Goal: Information Seeking & Learning: Find specific fact

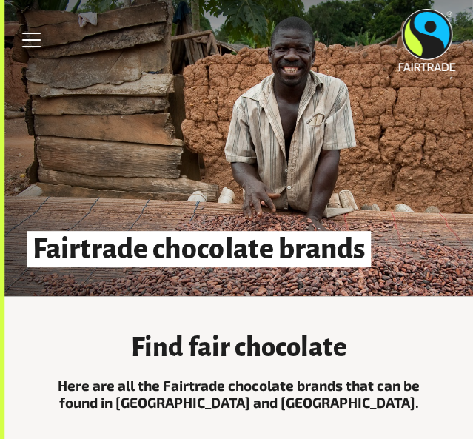
click at [184, 291] on div "Fairtrade chocolate brands" at bounding box center [238, 148] width 468 height 296
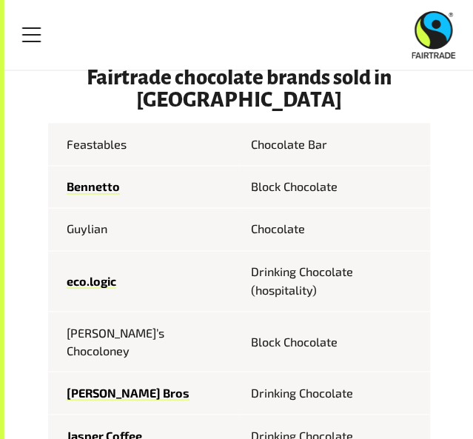
scroll to position [431, 0]
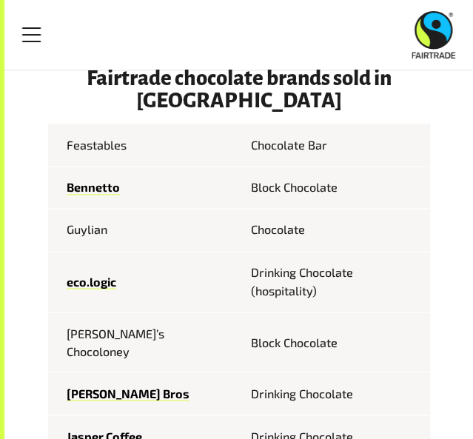
click at [113, 143] on td "Feastables" at bounding box center [143, 145] width 191 height 42
drag, startPoint x: 126, startPoint y: 145, endPoint x: 60, endPoint y: 147, distance: 65.9
click at [60, 147] on td "Feastables" at bounding box center [143, 145] width 191 height 42
copy td "Feastables"
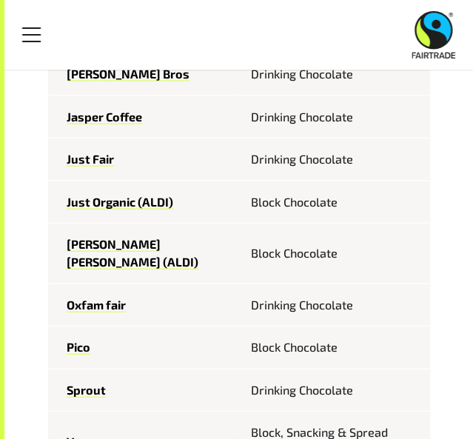
scroll to position [750, 0]
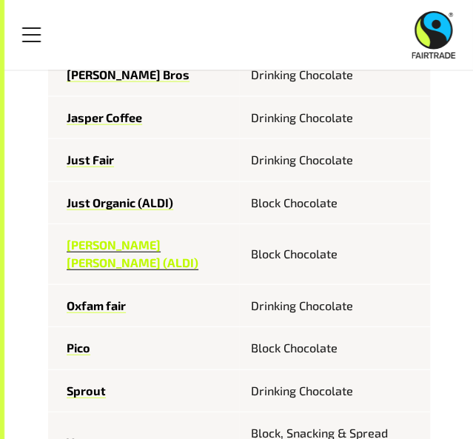
click at [138, 238] on link "[PERSON_NAME] [PERSON_NAME] (ALDI)" at bounding box center [133, 254] width 132 height 33
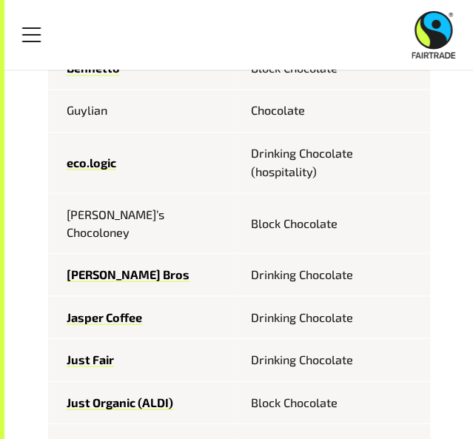
scroll to position [550, 0]
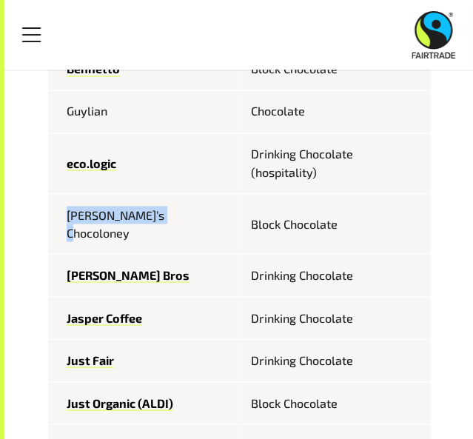
drag, startPoint x: 67, startPoint y: 212, endPoint x: 178, endPoint y: 214, distance: 111.7
click at [178, 214] on td "[PERSON_NAME]’s Chocoloney" at bounding box center [143, 223] width 191 height 61
click at [137, 215] on td "[PERSON_NAME]’s Chocoloney" at bounding box center [143, 223] width 191 height 61
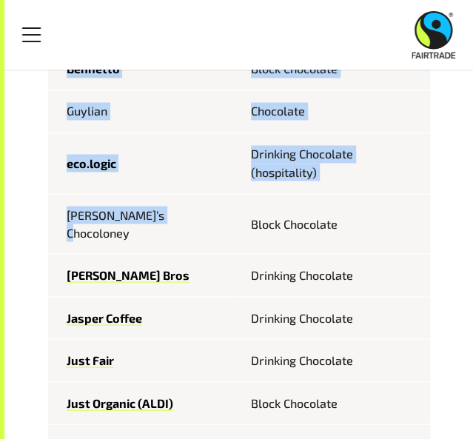
drag, startPoint x: 157, startPoint y: 213, endPoint x: 42, endPoint y: 218, distance: 114.8
drag, startPoint x: 75, startPoint y: 211, endPoint x: 200, endPoint y: 189, distance: 126.3
click at [200, 189] on td "eco.logic" at bounding box center [143, 162] width 191 height 61
click at [178, 213] on td "[PERSON_NAME]’s Chocoloney" at bounding box center [143, 223] width 191 height 61
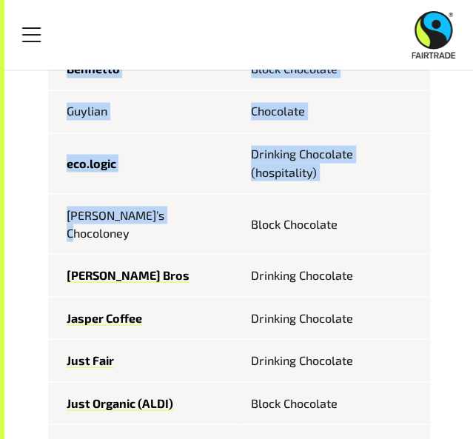
drag, startPoint x: 178, startPoint y: 213, endPoint x: 27, endPoint y: 206, distance: 151.1
click at [155, 223] on td "[PERSON_NAME]’s Chocoloney" at bounding box center [143, 223] width 191 height 61
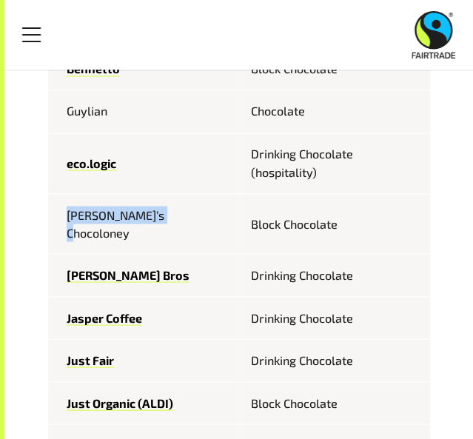
drag, startPoint x: 192, startPoint y: 211, endPoint x: 67, endPoint y: 214, distance: 125.1
click at [67, 214] on td "[PERSON_NAME]’s Chocoloney" at bounding box center [143, 223] width 191 height 61
copy td "[PERSON_NAME]’s Chocoloney"
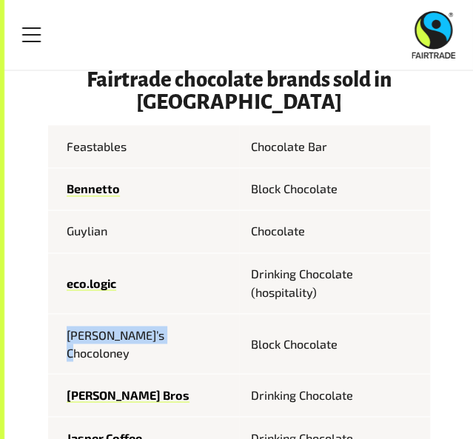
scroll to position [429, 0]
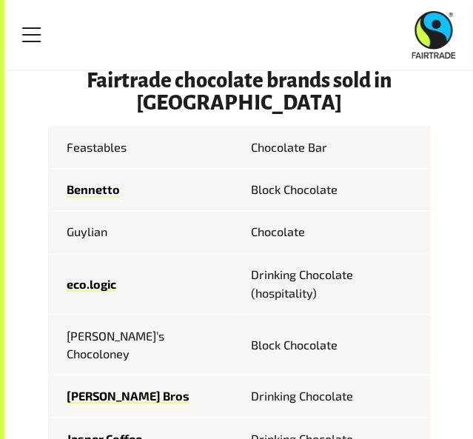
click at [109, 233] on td "Guylian" at bounding box center [143, 232] width 191 height 42
drag, startPoint x: 99, startPoint y: 232, endPoint x: 58, endPoint y: 233, distance: 40.7
click at [58, 233] on td "Guylian" at bounding box center [143, 232] width 191 height 42
drag, startPoint x: 107, startPoint y: 232, endPoint x: 54, endPoint y: 231, distance: 53.3
click at [54, 231] on td "Guylian" at bounding box center [143, 232] width 191 height 42
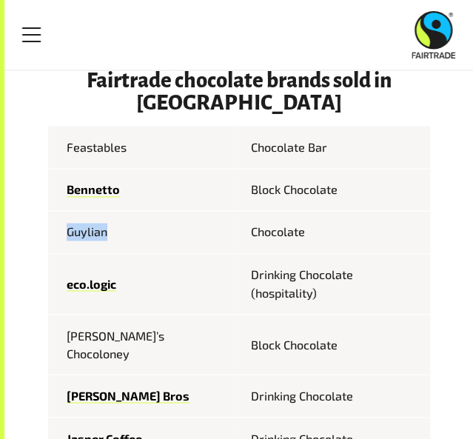
copy td "Guylian"
